Goal: Transaction & Acquisition: Purchase product/service

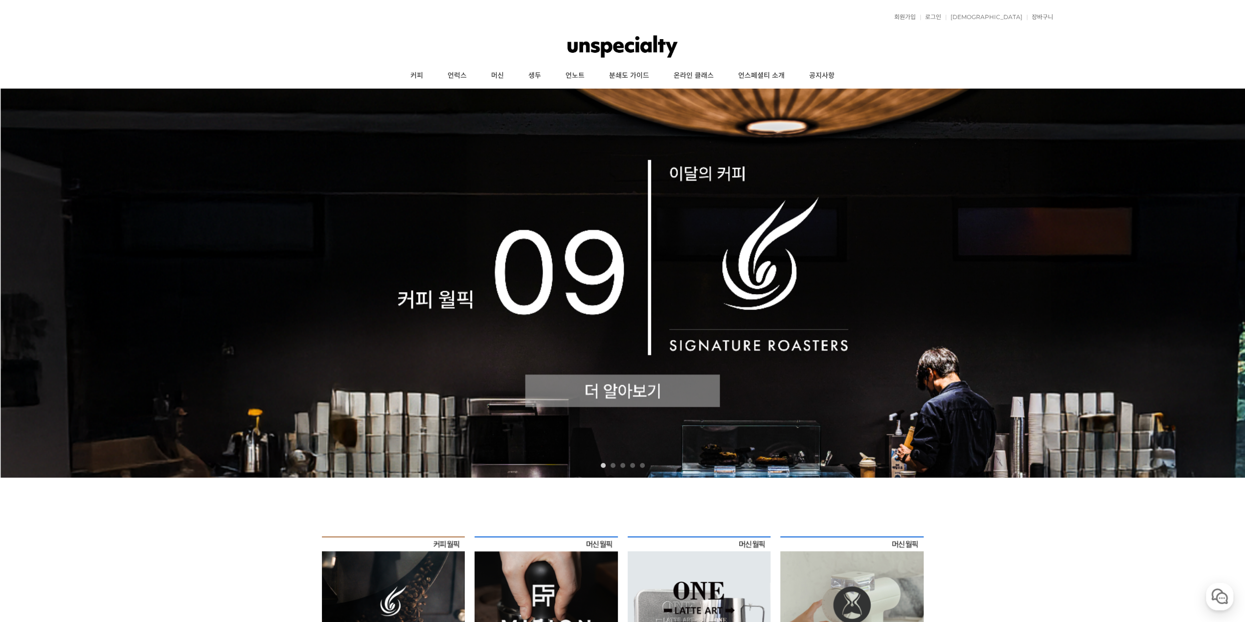
click at [487, 299] on img at bounding box center [622, 283] width 1245 height 389
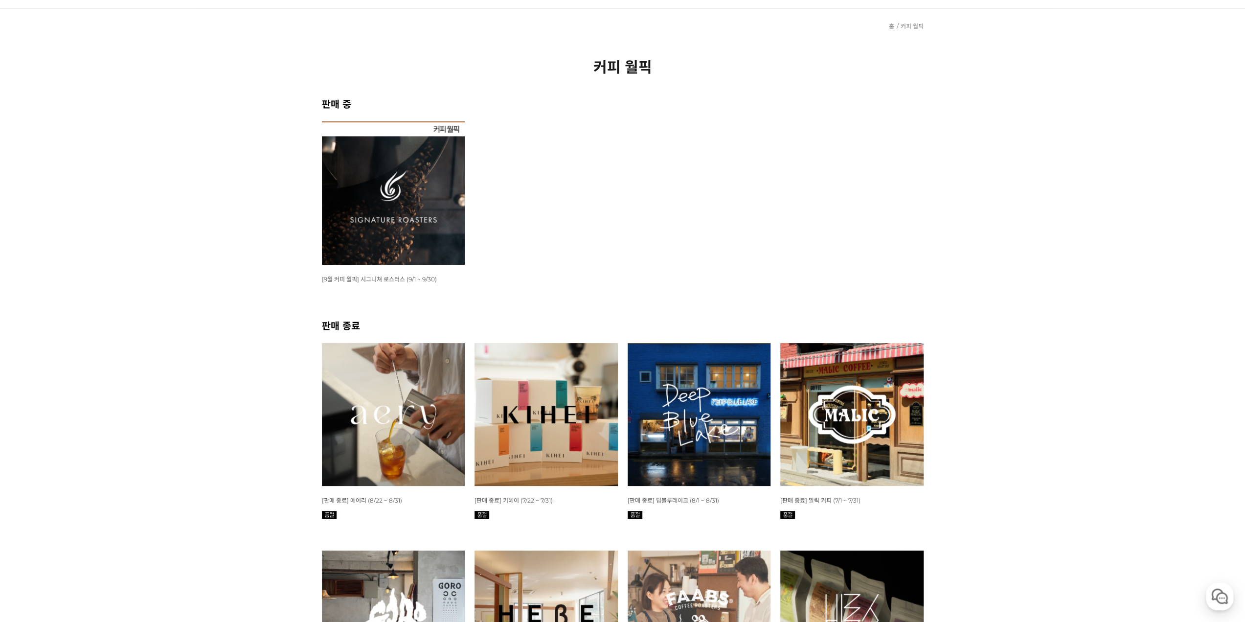
scroll to position [98, 0]
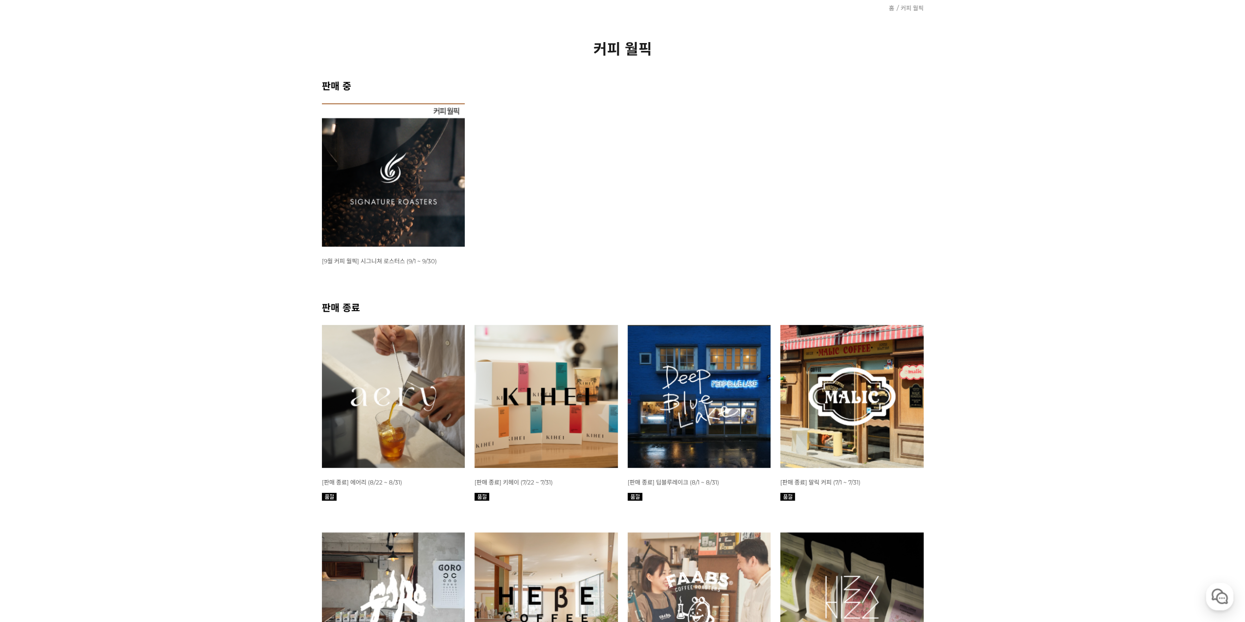
click at [399, 191] on img at bounding box center [393, 174] width 143 height 143
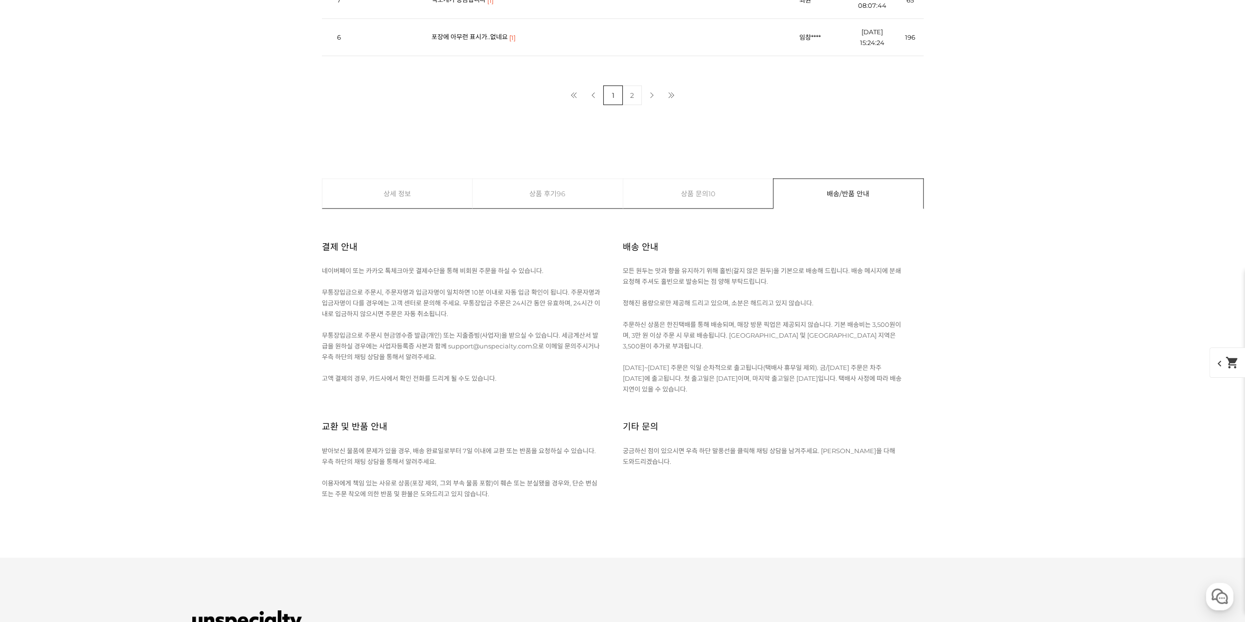
scroll to position [9530, 0]
